Goal: Task Accomplishment & Management: Manage account settings

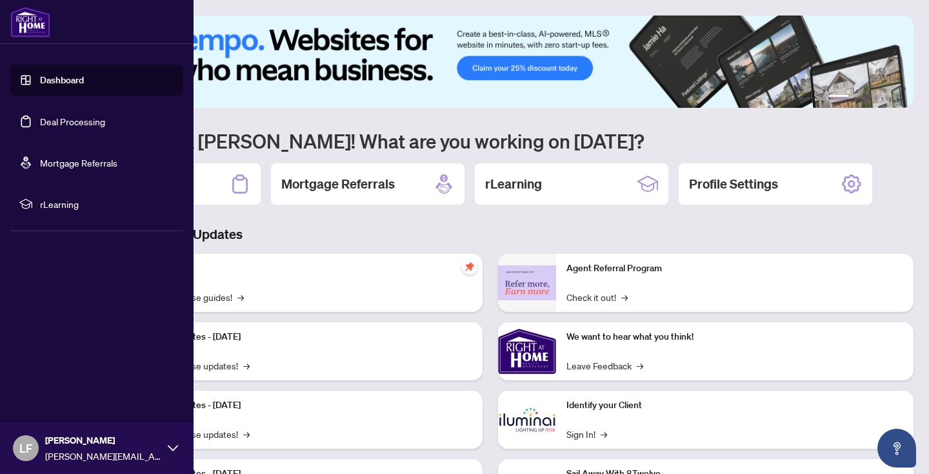
click at [98, 118] on link "Deal Processing" at bounding box center [72, 122] width 65 height 12
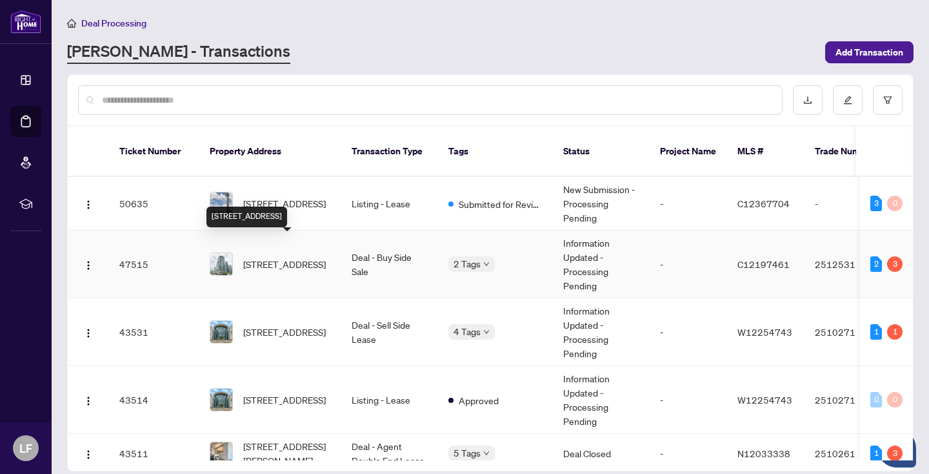
click at [311, 257] on span "[STREET_ADDRESS]" at bounding box center [284, 264] width 83 height 14
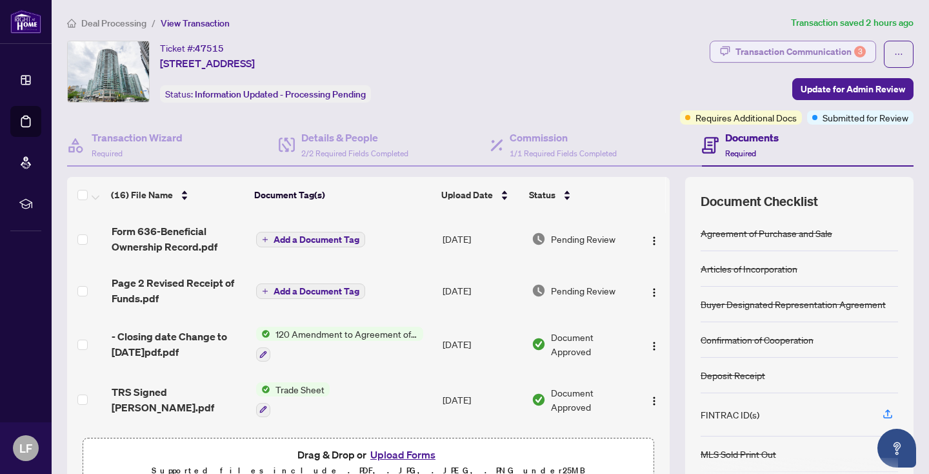
click at [798, 48] on div "Transaction Communication 3" at bounding box center [801, 51] width 130 height 21
